Goal: Task Accomplishment & Management: Manage account settings

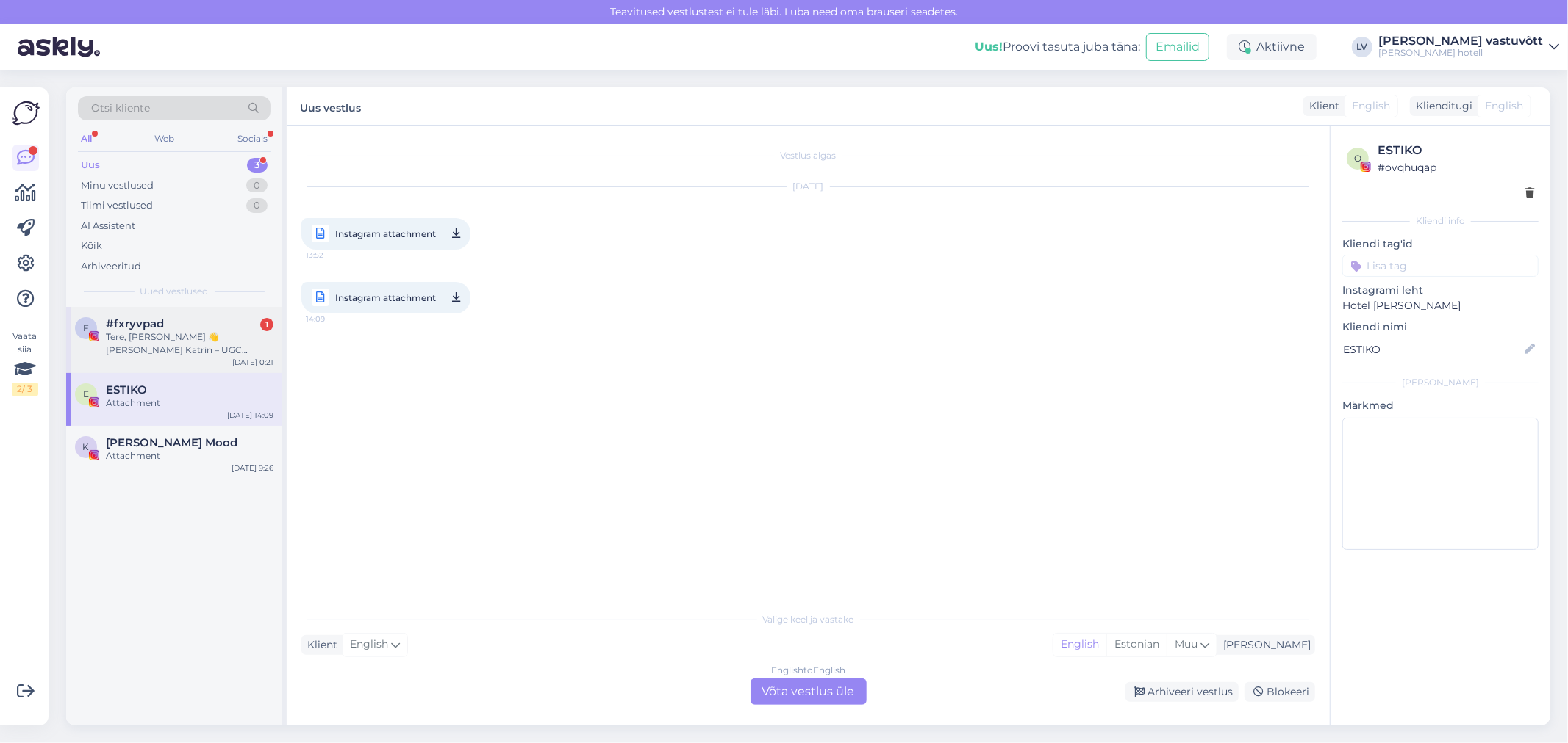
click at [148, 356] on div "Tere, [PERSON_NAME] 👋 [PERSON_NAME] Katrin – UGC sisulooja ja juuksur, aga lisa…" at bounding box center [189, 343] width 168 height 26
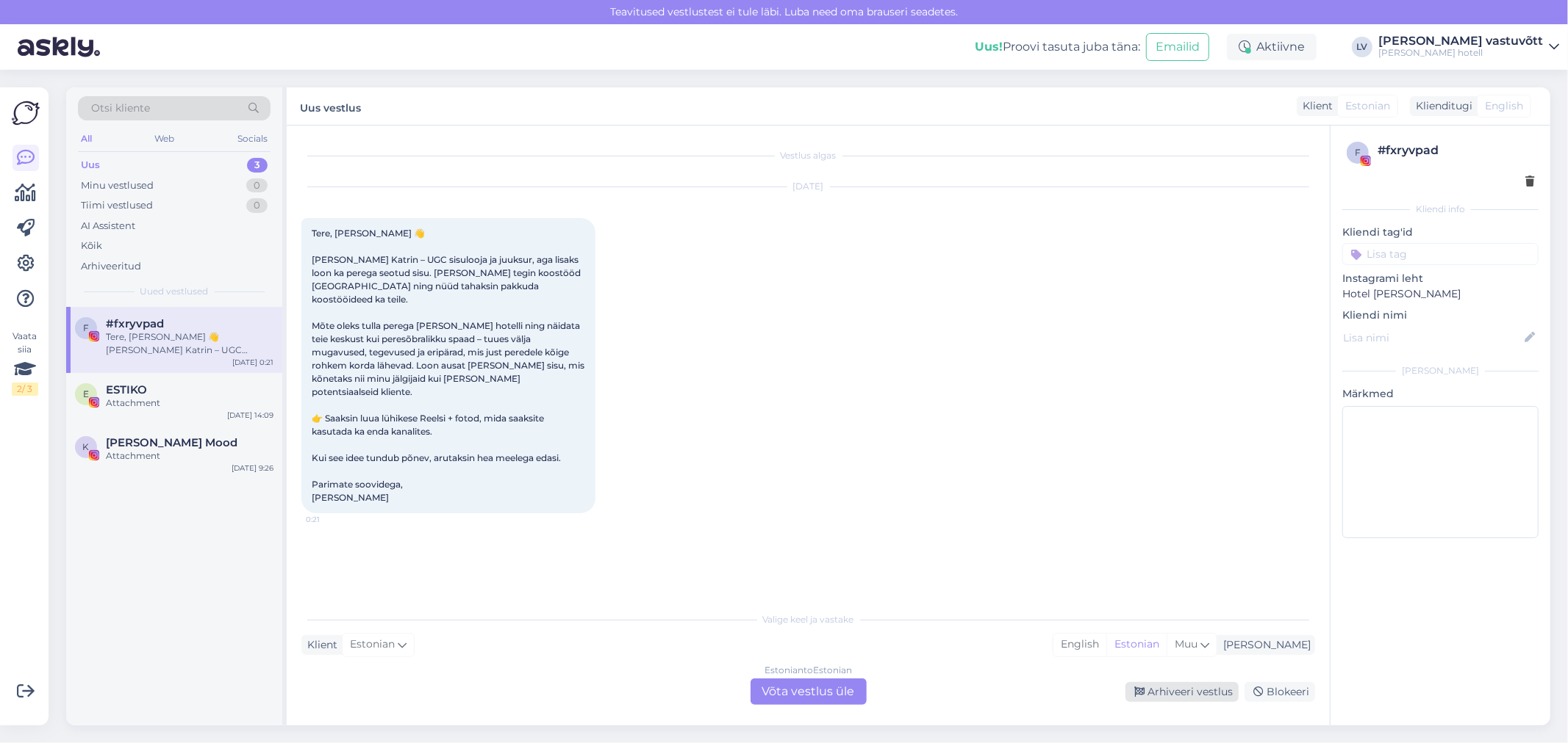
click at [1200, 685] on div "Arhiveeri vestlus" at bounding box center [1182, 692] width 114 height 20
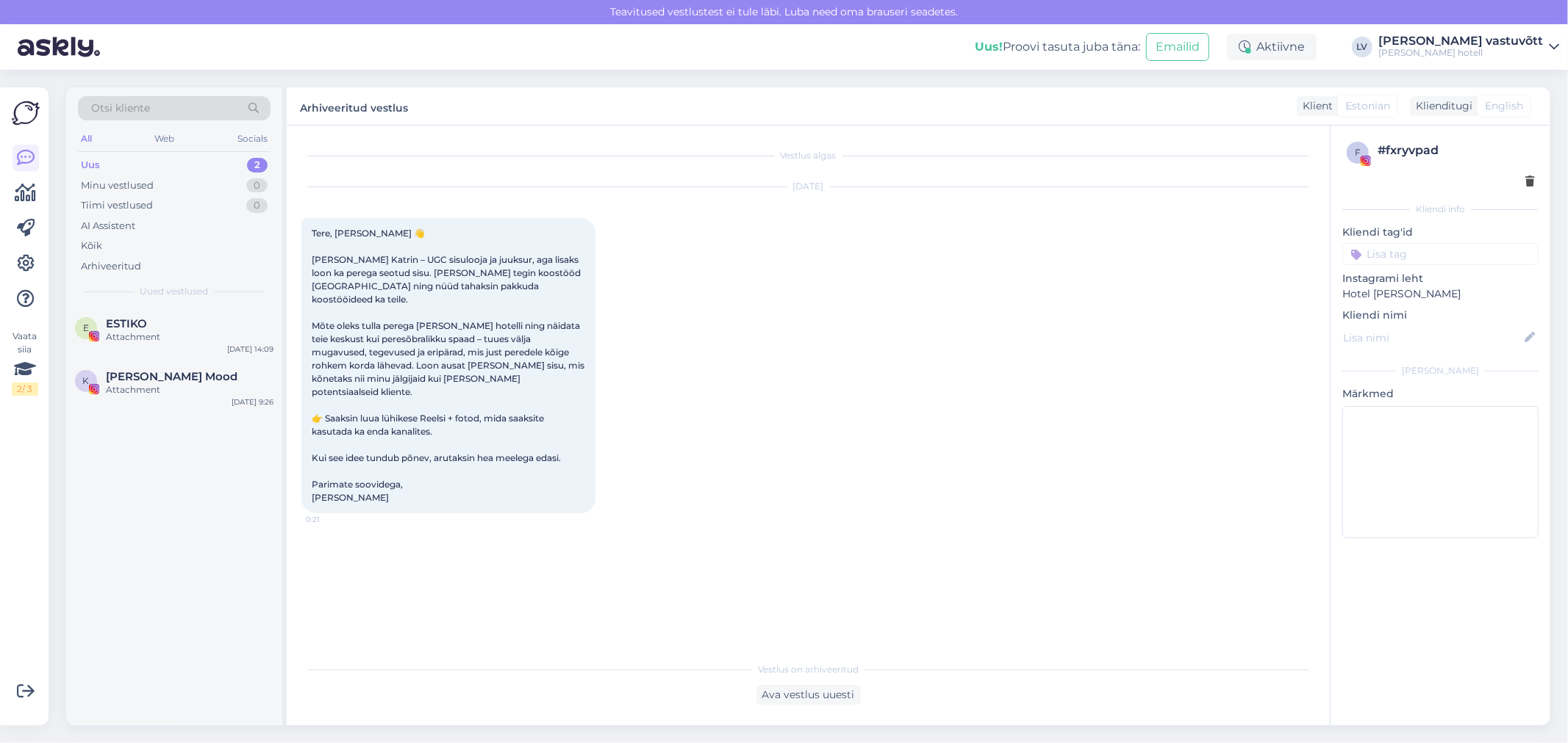
click at [178, 164] on div "Uus 2" at bounding box center [174, 165] width 192 height 21
click at [178, 188] on div "Minu vestlused 0" at bounding box center [174, 186] width 192 height 21
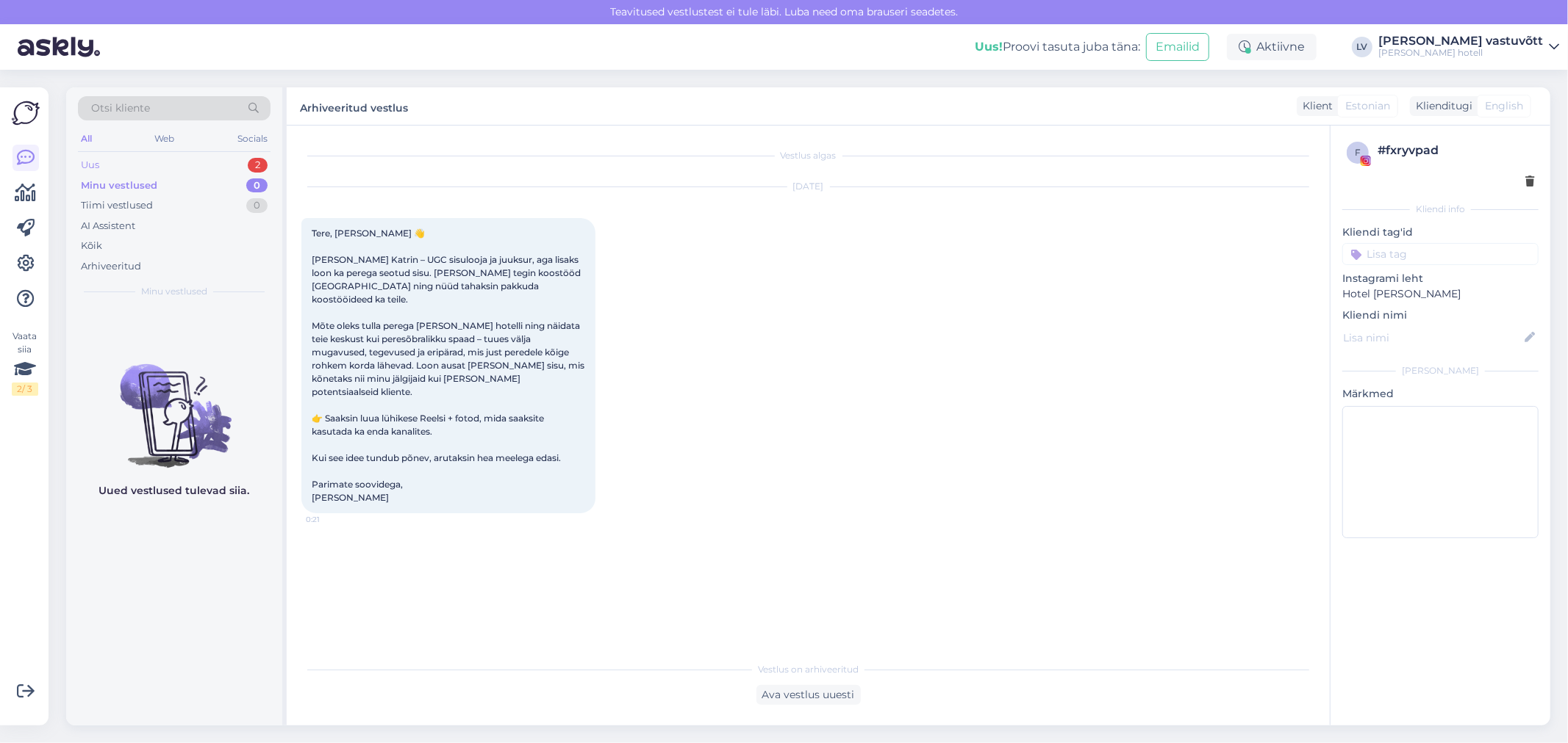
click at [179, 163] on div "Uus 2" at bounding box center [174, 165] width 192 height 21
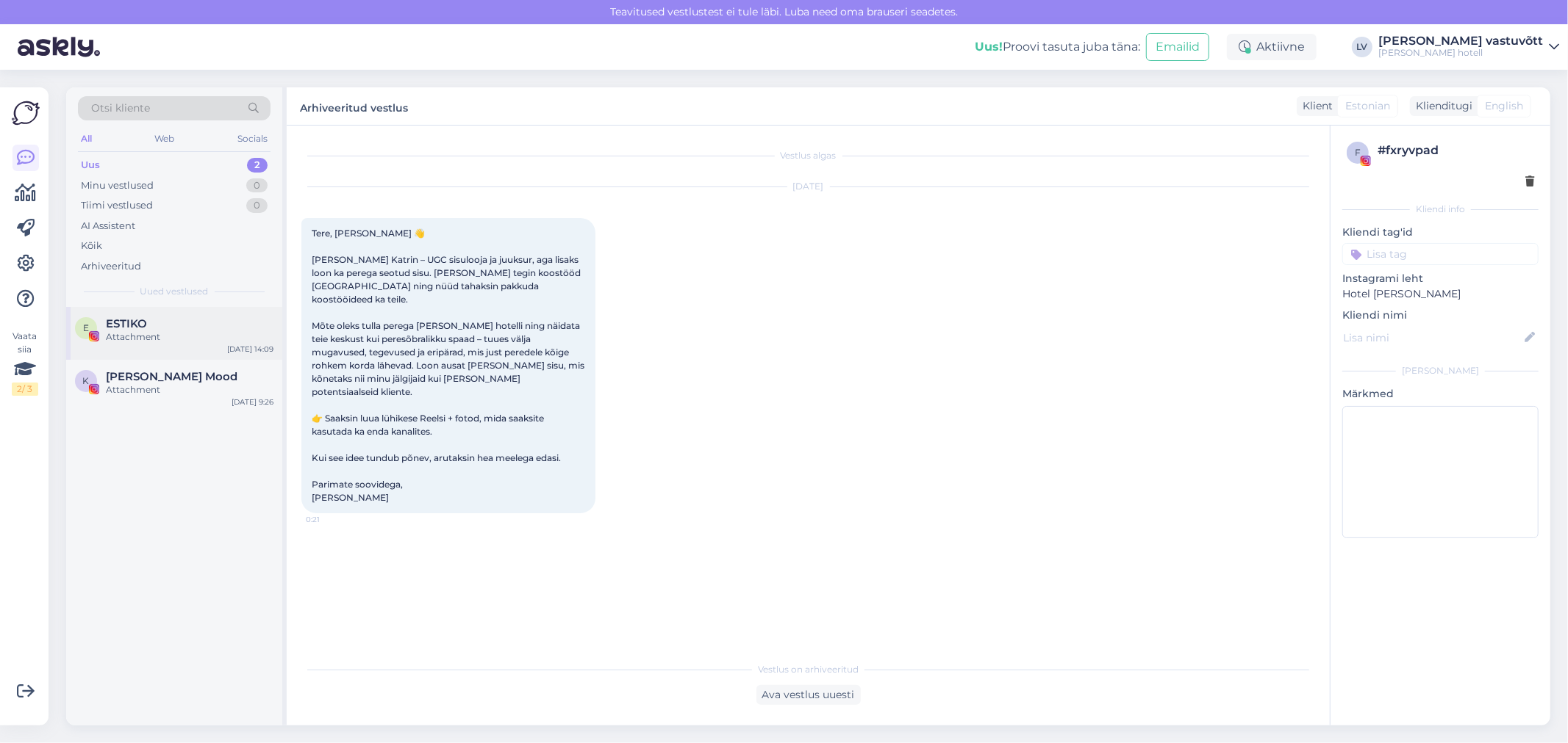
click at [164, 334] on div "Attachment" at bounding box center [189, 337] width 168 height 13
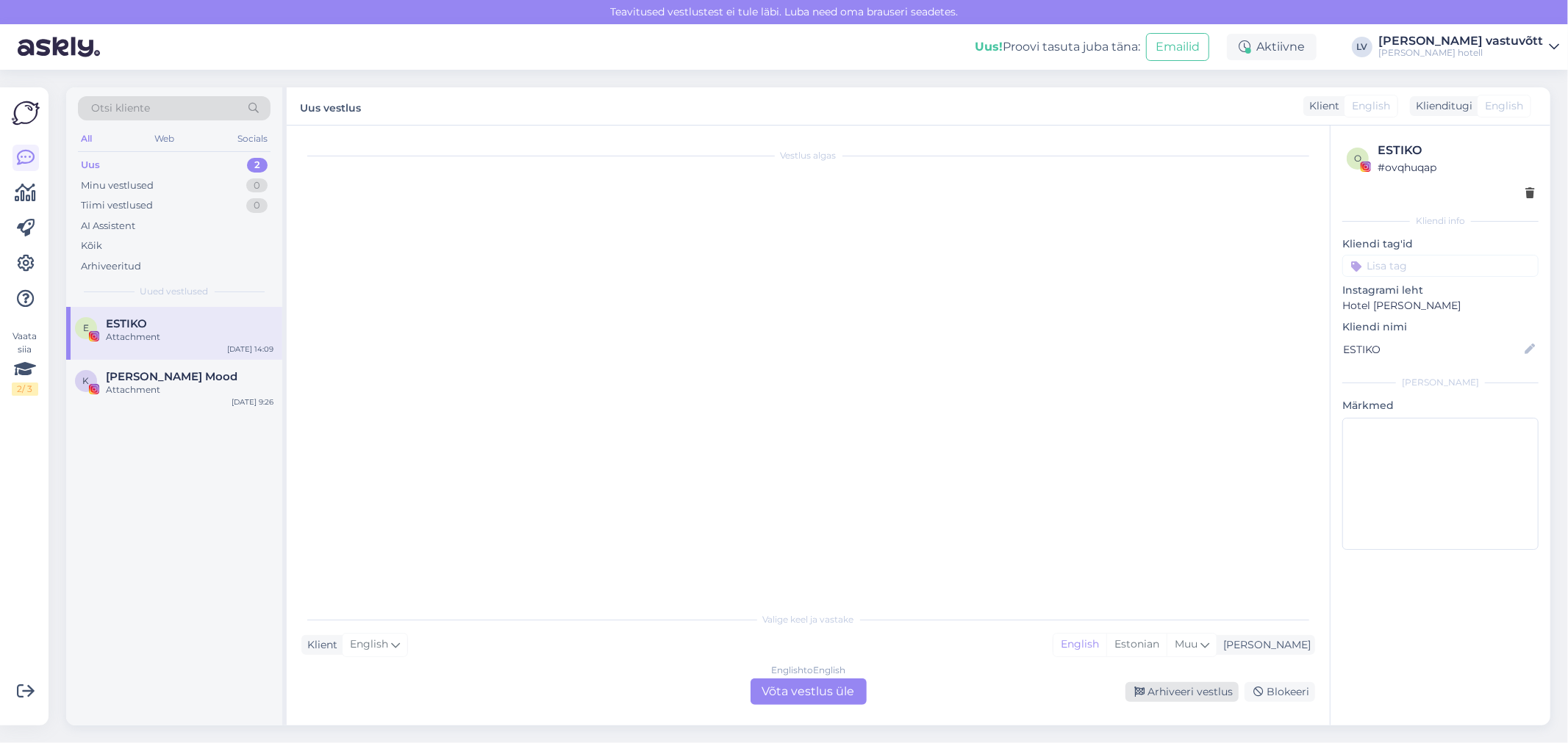
click at [1149, 700] on div "Arhiveeri vestlus" at bounding box center [1182, 692] width 114 height 20
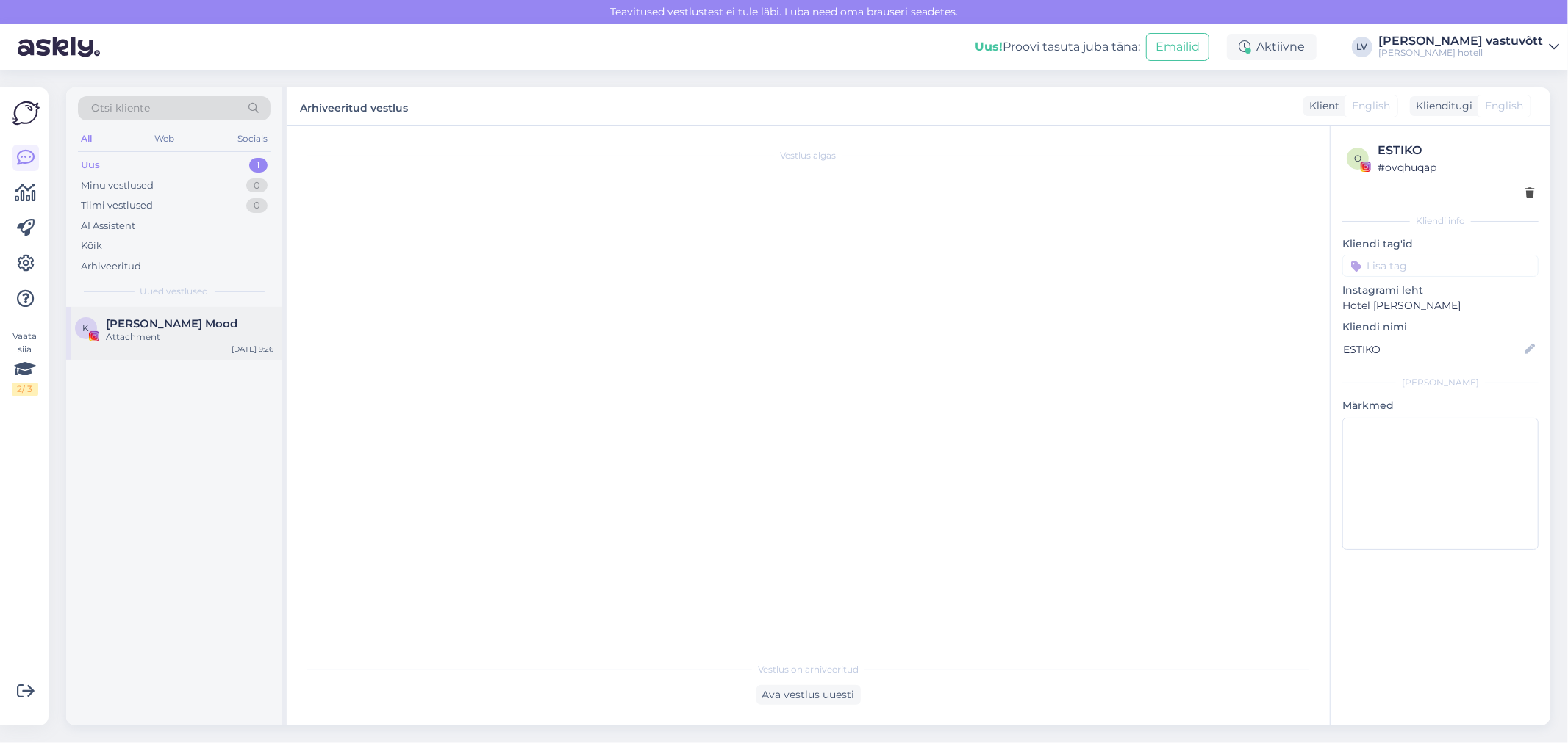
click at [209, 326] on div "[PERSON_NAME] Mood" at bounding box center [189, 324] width 168 height 13
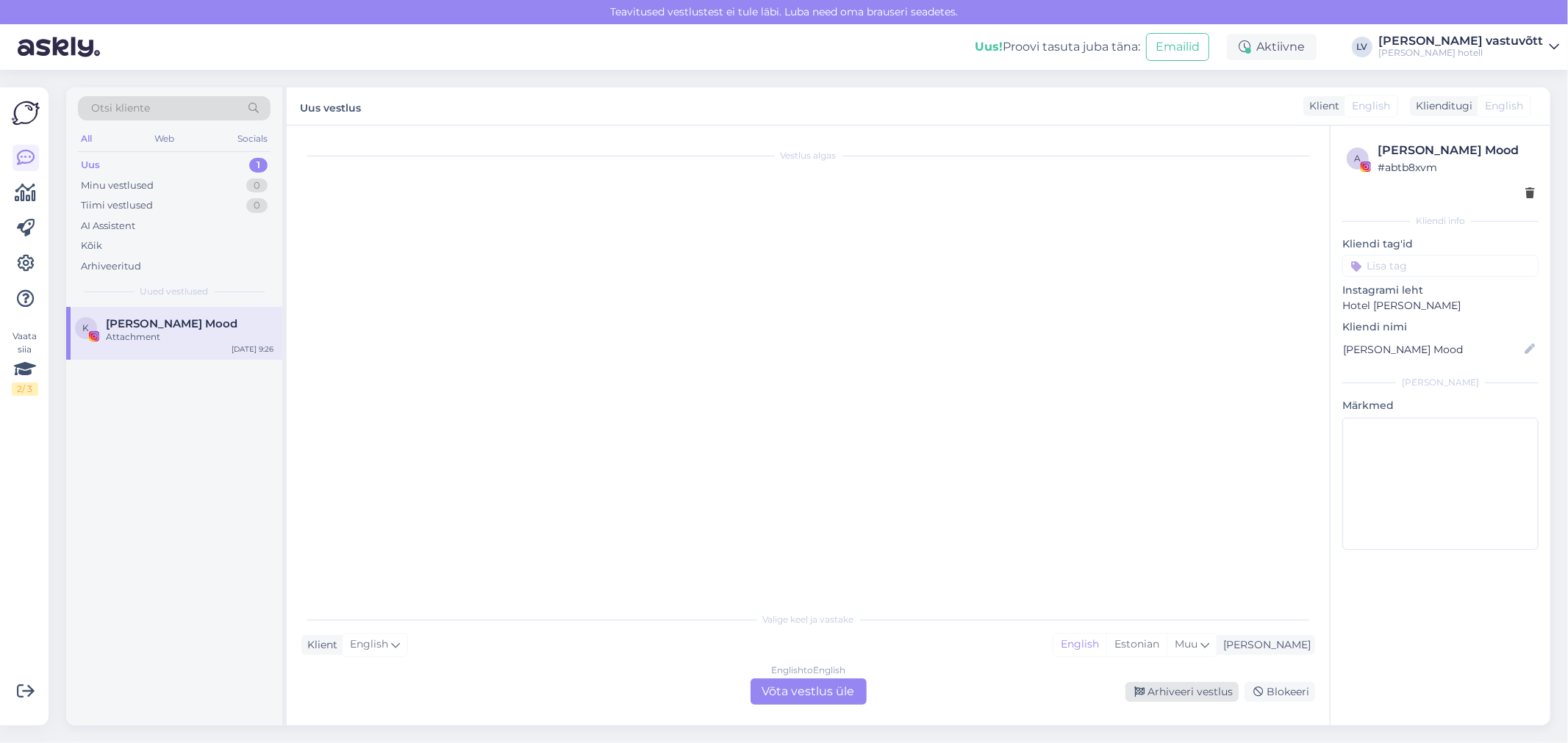
click at [1174, 695] on div "Arhiveeri vestlus" at bounding box center [1182, 692] width 114 height 20
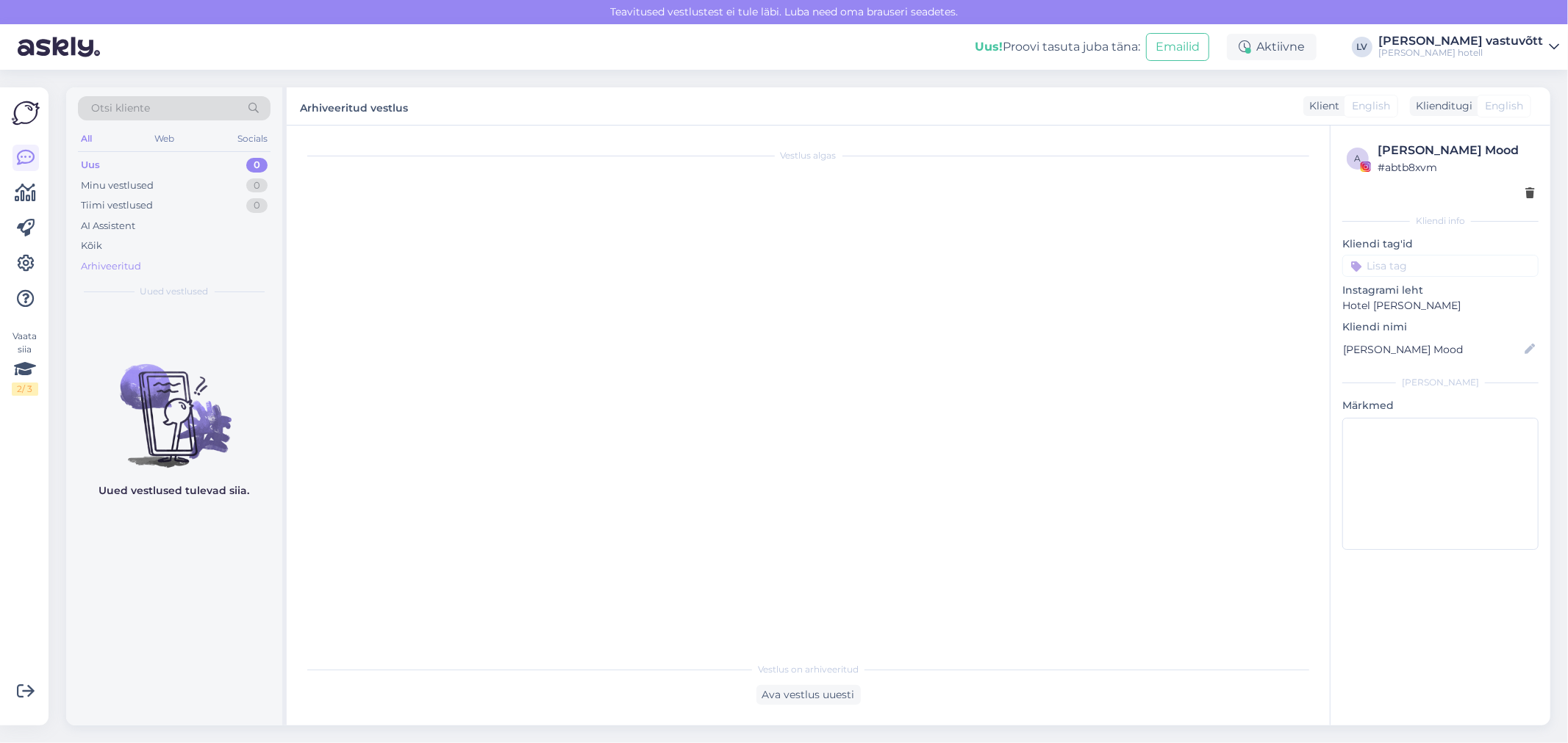
click at [126, 261] on div "Arhiveeritud" at bounding box center [111, 267] width 60 height 15
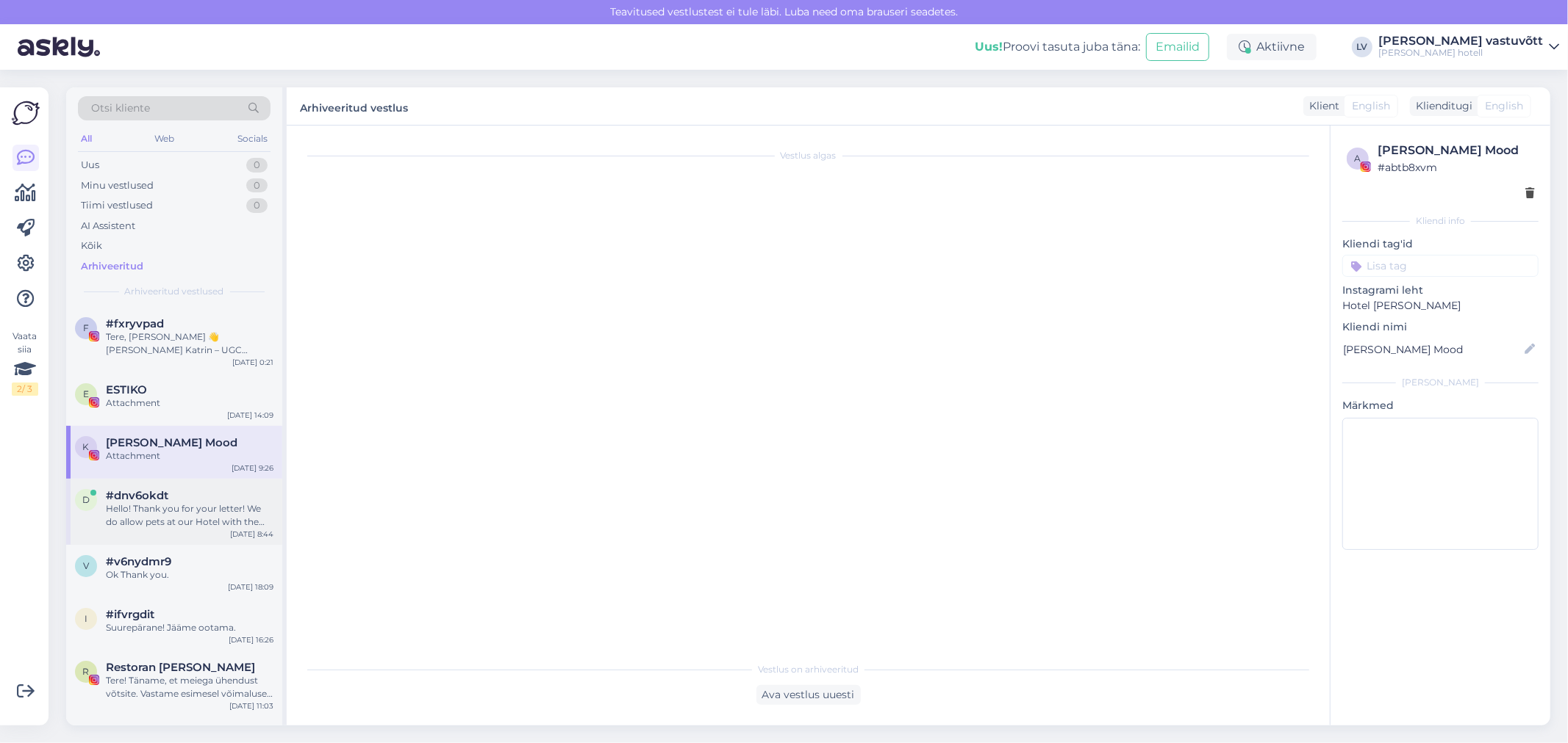
click at [156, 481] on div "d #dnv6okdt Hello! Thank you for your letter! We do allow pets at our Hotel wit…" at bounding box center [174, 511] width 216 height 66
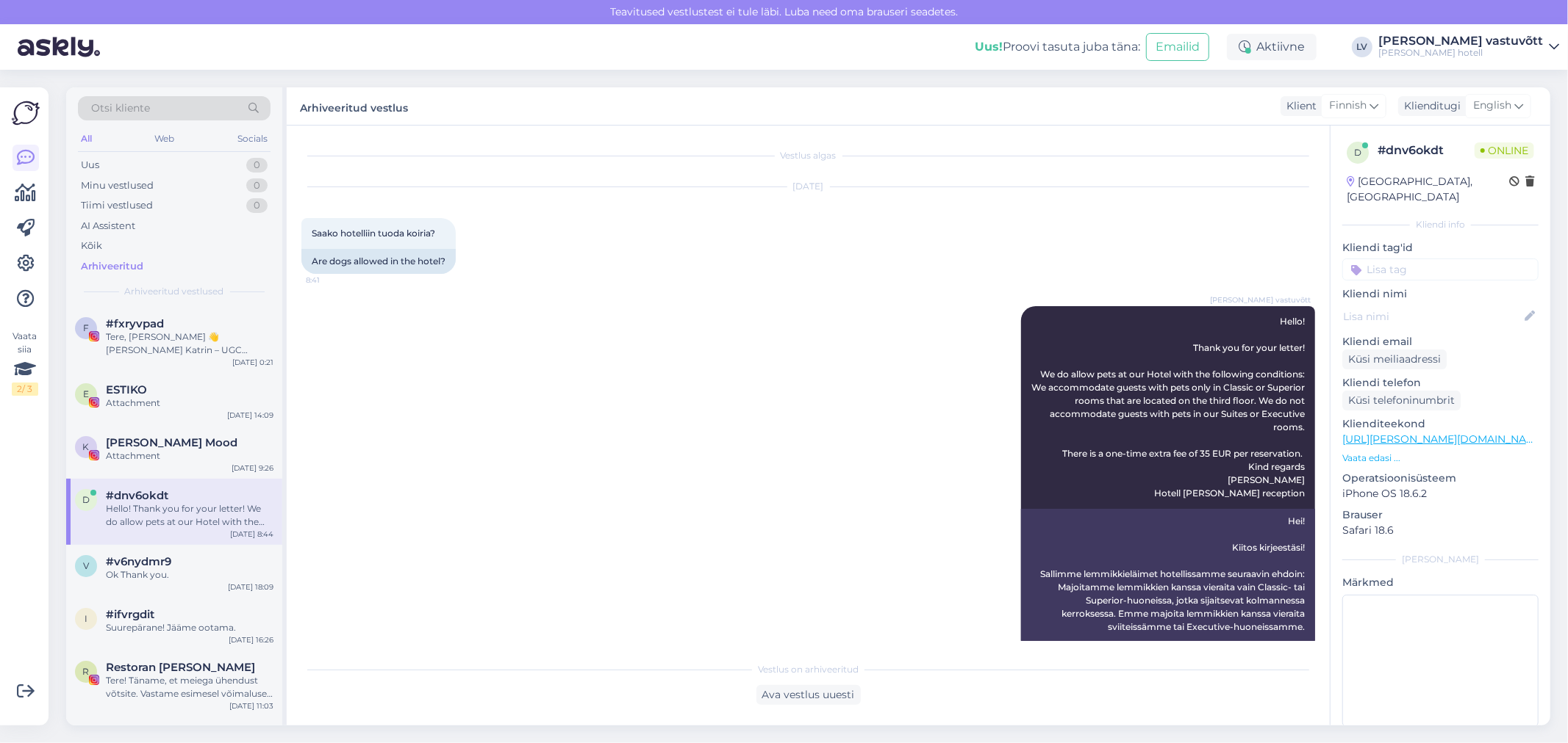
scroll to position [79, 0]
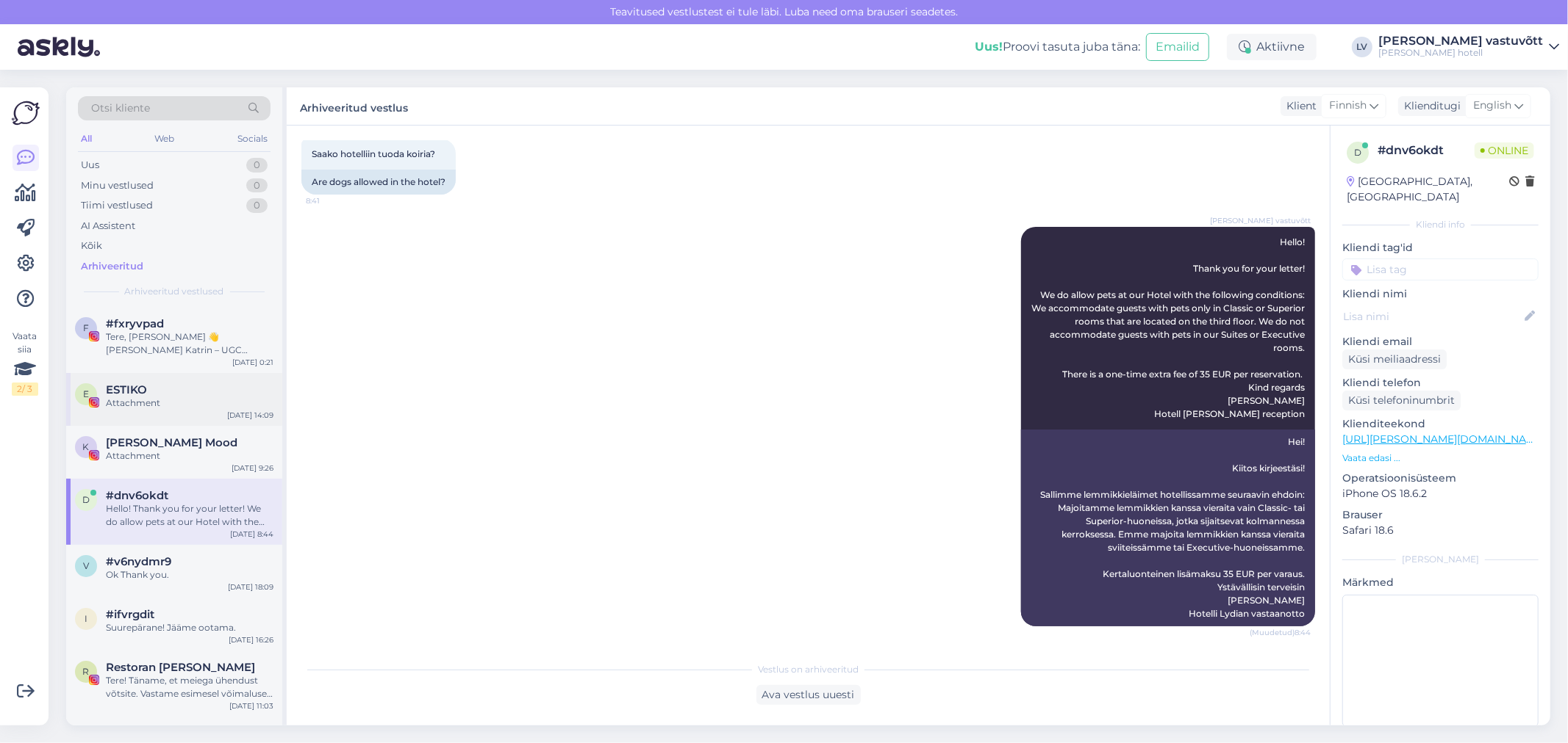
click at [121, 407] on div "Attachment" at bounding box center [189, 403] width 168 height 13
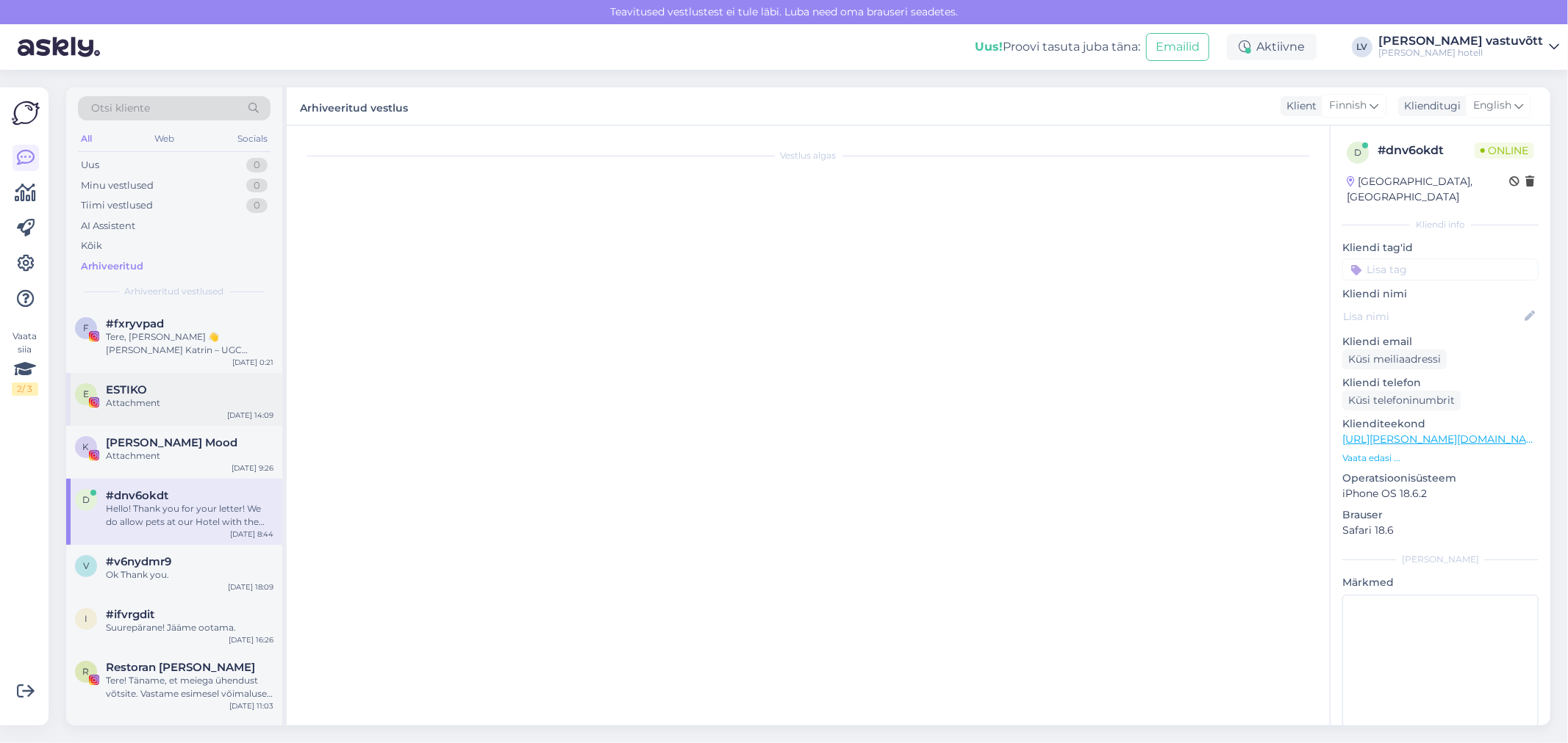
scroll to position [0, 0]
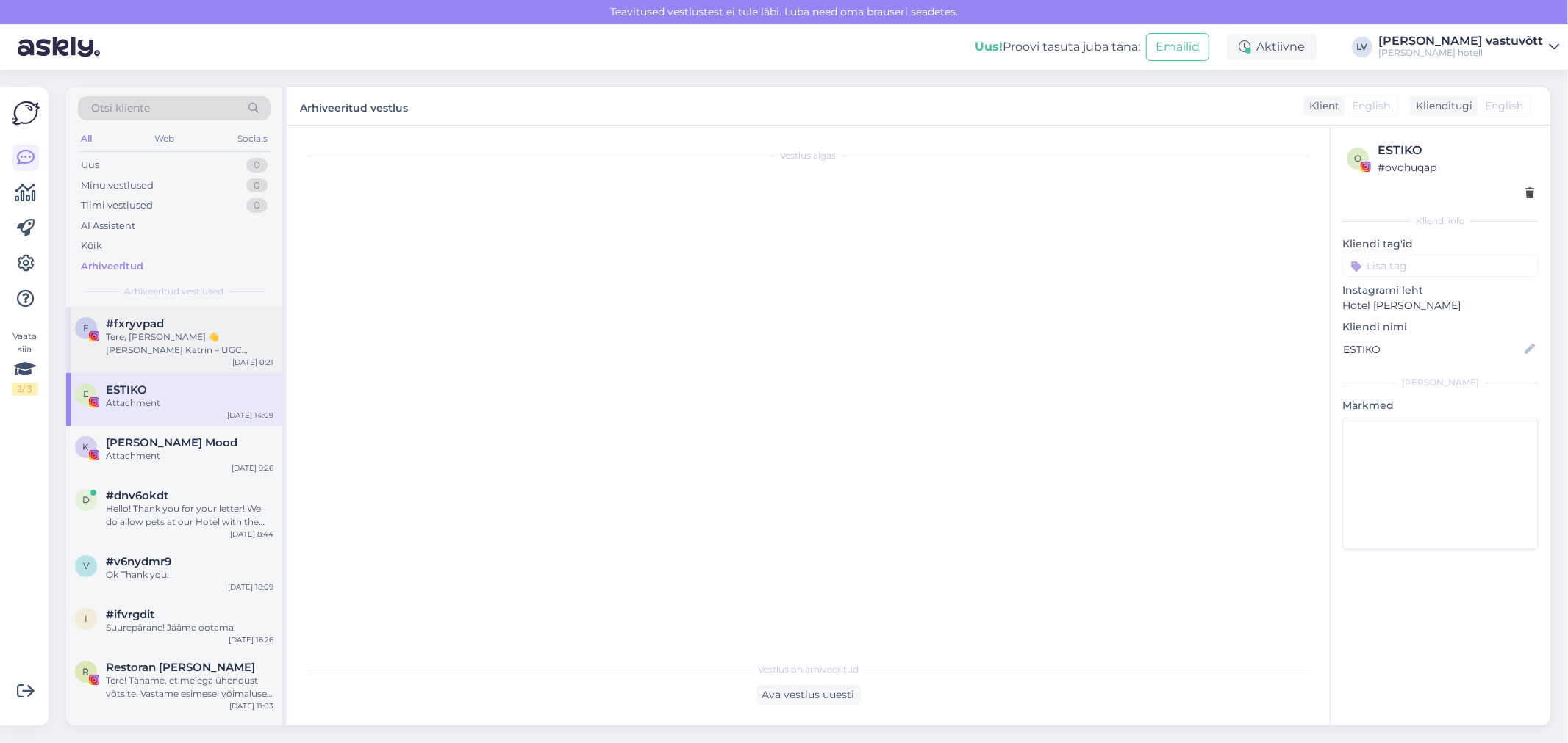
click at [120, 350] on div "Tere, [PERSON_NAME] 👋 [PERSON_NAME] Katrin – UGC sisulooja ja juuksur, aga lisa…" at bounding box center [189, 343] width 168 height 26
